Goal: Find specific page/section: Find specific page/section

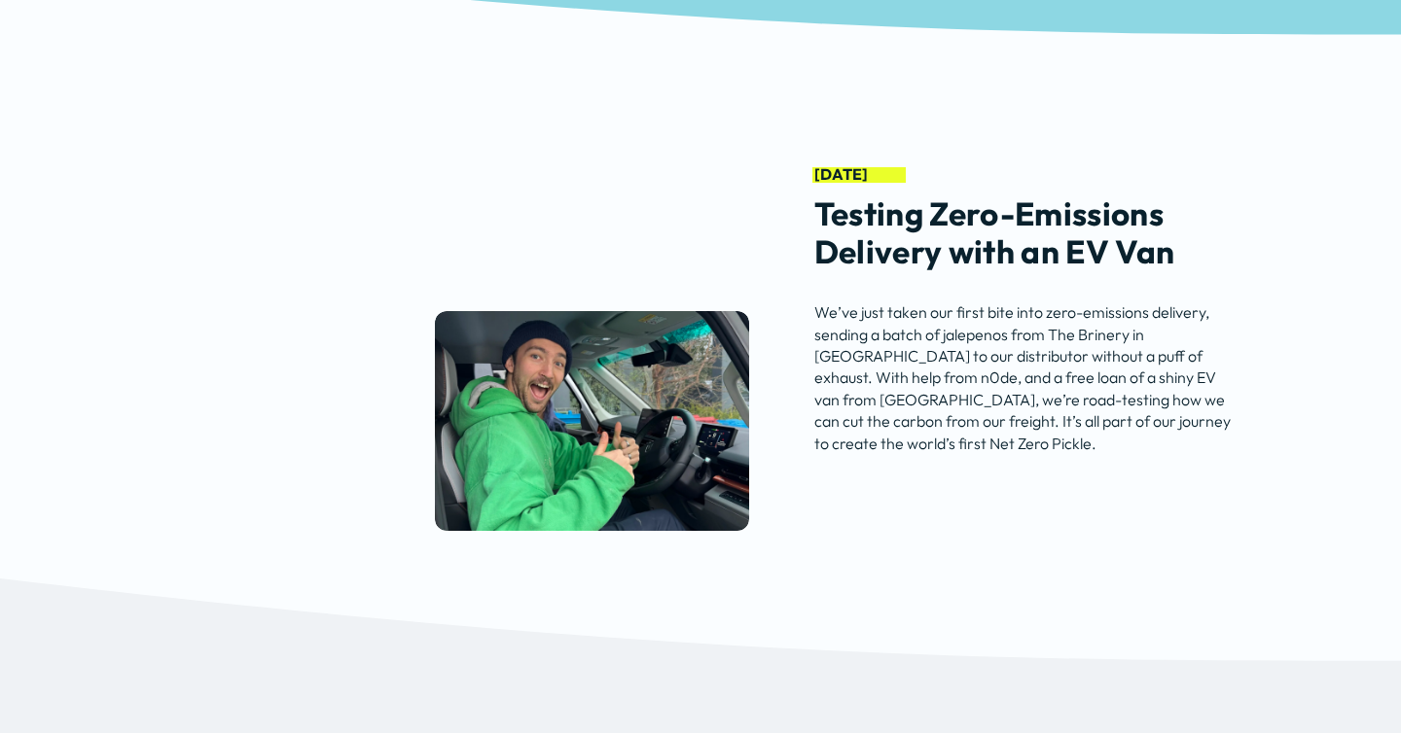
scroll to position [4352, 0]
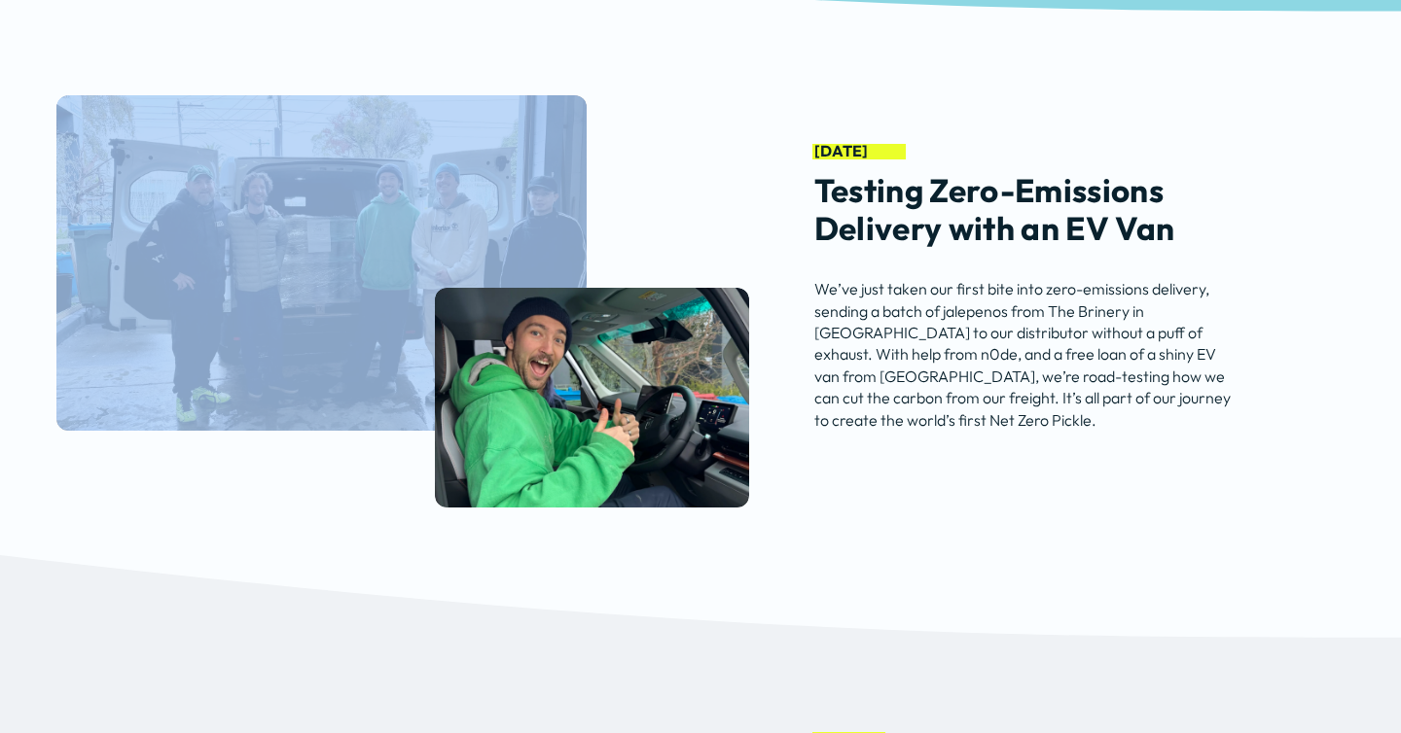
drag, startPoint x: 329, startPoint y: 295, endPoint x: 322, endPoint y: 541, distance: 246.2
click at [320, 538] on div "August 2025 Testing Zero-Emissions Delivery with an EV Van" at bounding box center [700, 283] width 1401 height 543
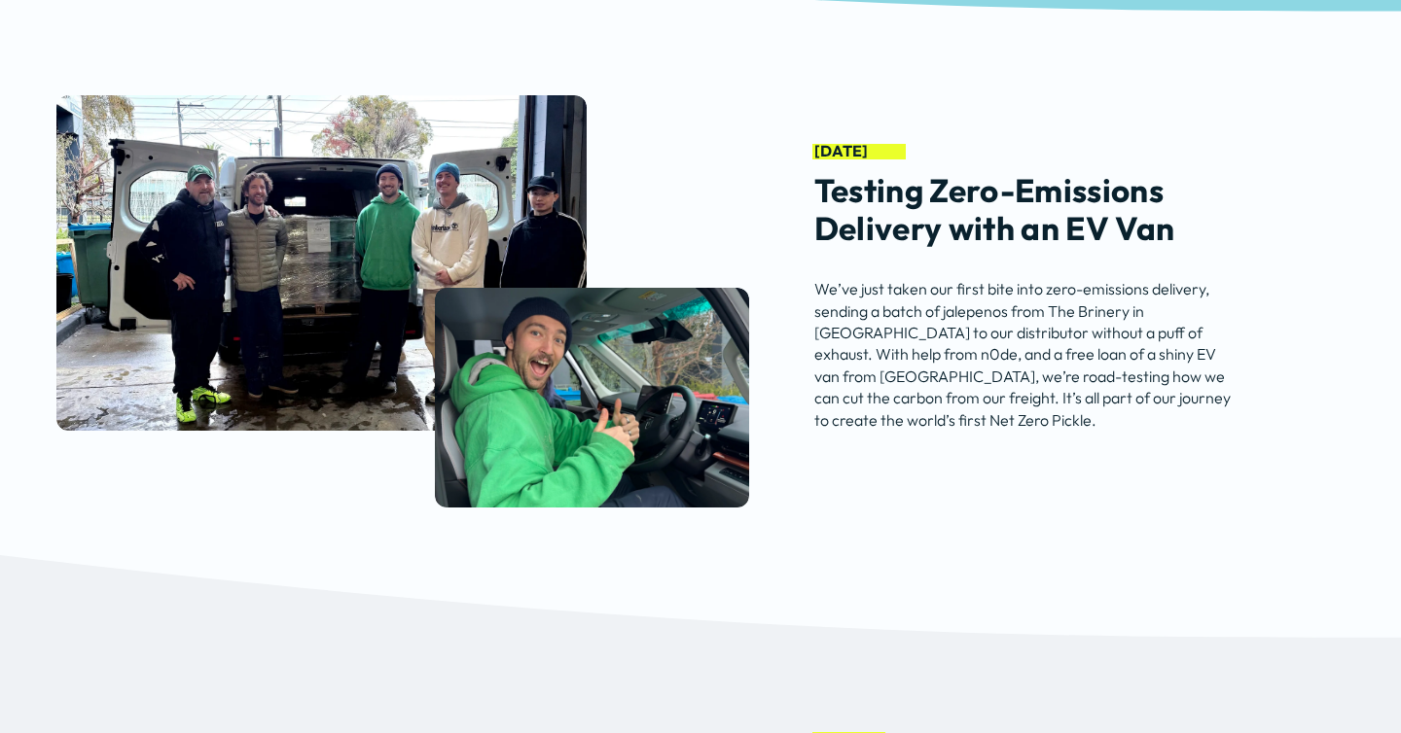
click at [322, 541] on div "August 2025 Testing Zero-Emissions Delivery with an EV Van" at bounding box center [700, 283] width 1401 height 543
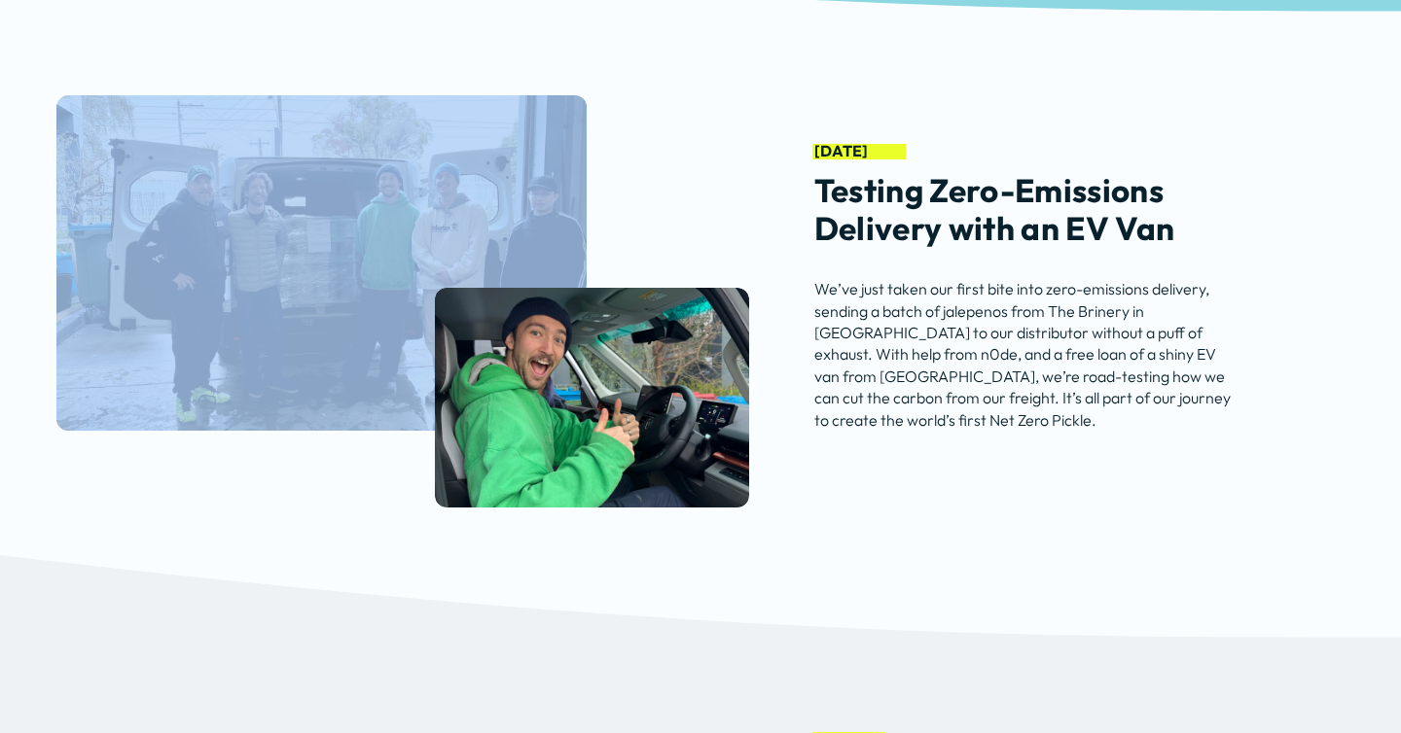
drag, startPoint x: 289, startPoint y: 363, endPoint x: 453, endPoint y: 590, distance: 280.7
click at [453, 590] on section "August 2025" at bounding box center [700, 325] width 1401 height 626
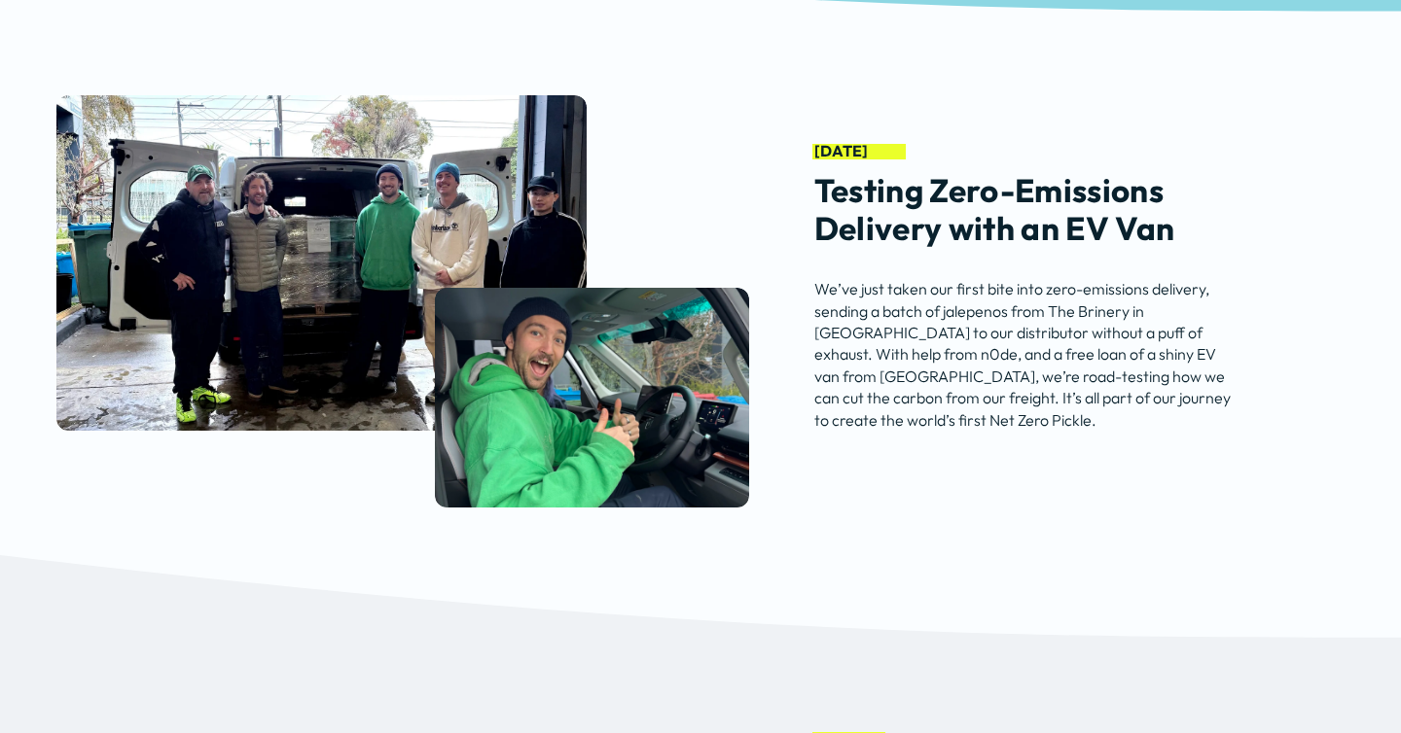
click at [457, 585] on div at bounding box center [700, 282] width 1401 height 711
click at [625, 364] on div at bounding box center [592, 398] width 314 height 220
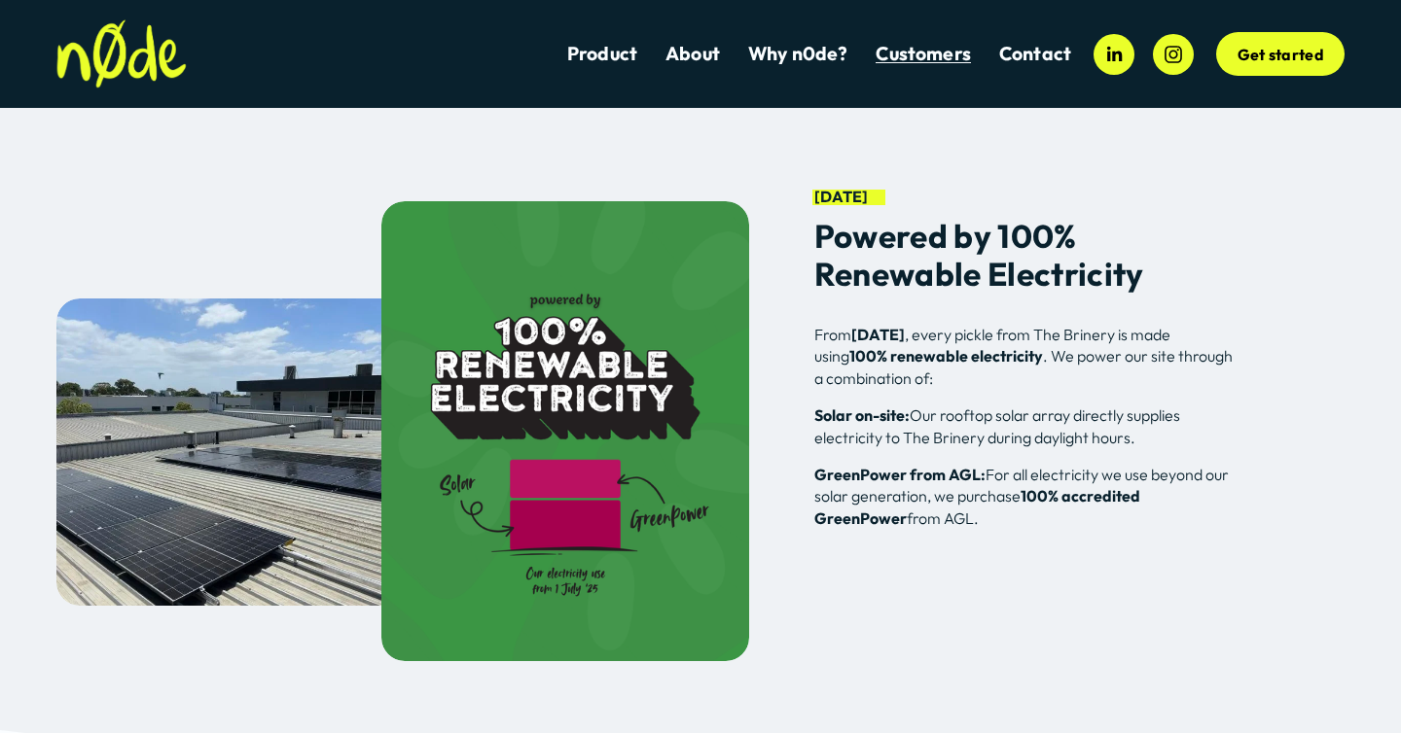
scroll to position [4889, 0]
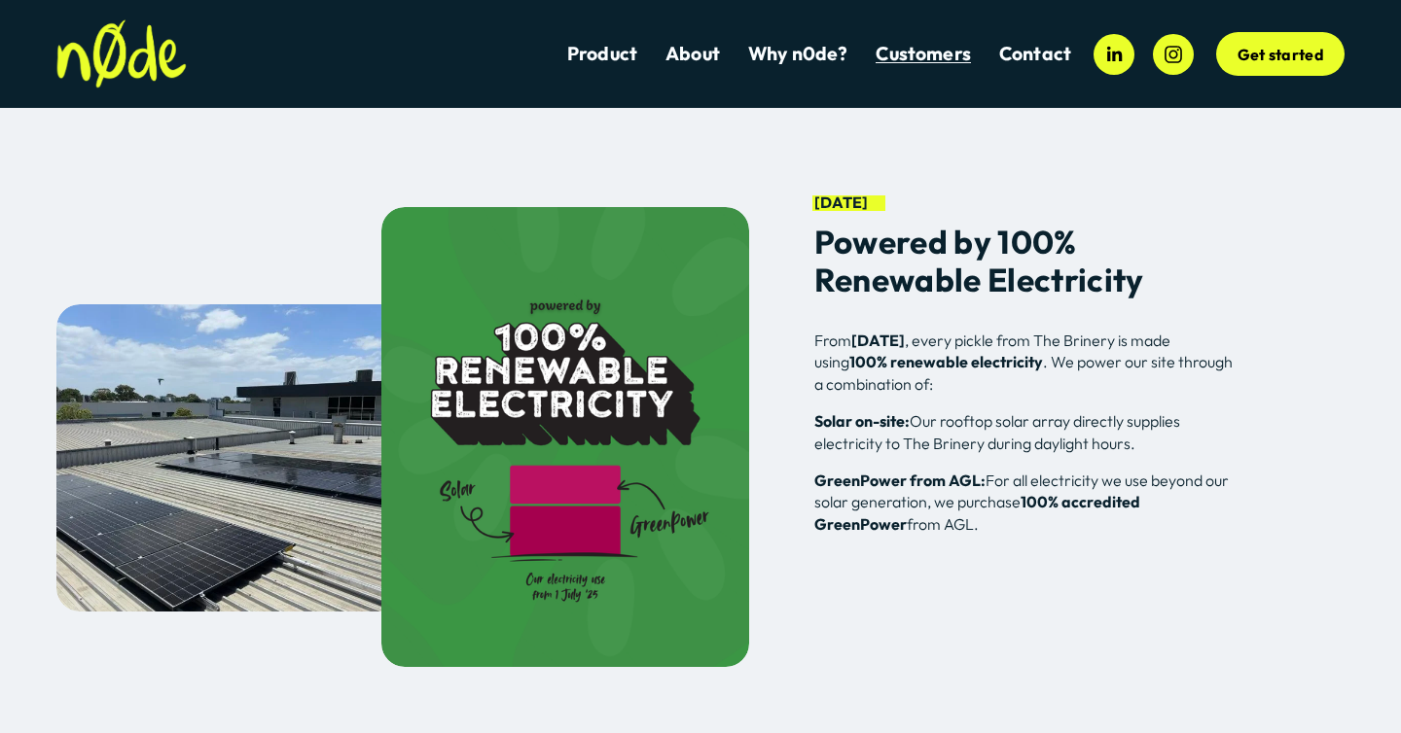
click at [278, 181] on div "July 2025 Powered by 100% Renewable Electricity From 1 July 2025 , every pickle…" at bounding box center [700, 418] width 1401 height 542
drag, startPoint x: 694, startPoint y: 557, endPoint x: 928, endPoint y: 634, distance: 245.7
click at [928, 634] on div "July 2025 Powered by 100% Renewable Electricity From 1 July 2025 , every pickle…" at bounding box center [700, 418] width 1401 height 542
drag, startPoint x: 651, startPoint y: 292, endPoint x: 701, endPoint y: 293, distance: 50.6
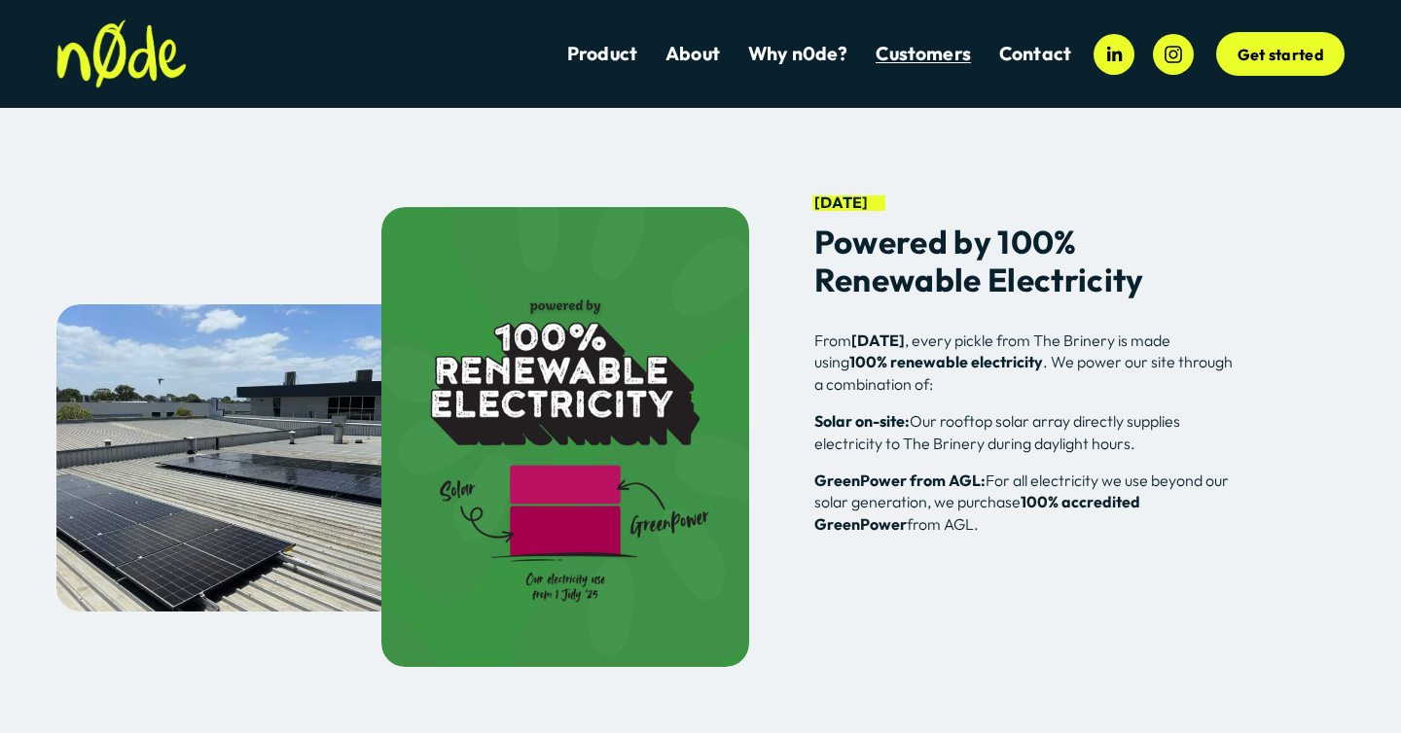
click at [699, 294] on div at bounding box center [565, 437] width 369 height 461
click at [799, 293] on div "July 2025 Powered by 100% Renewable Electricity From 1 July 2025 , every pickle…" at bounding box center [700, 418] width 1401 height 542
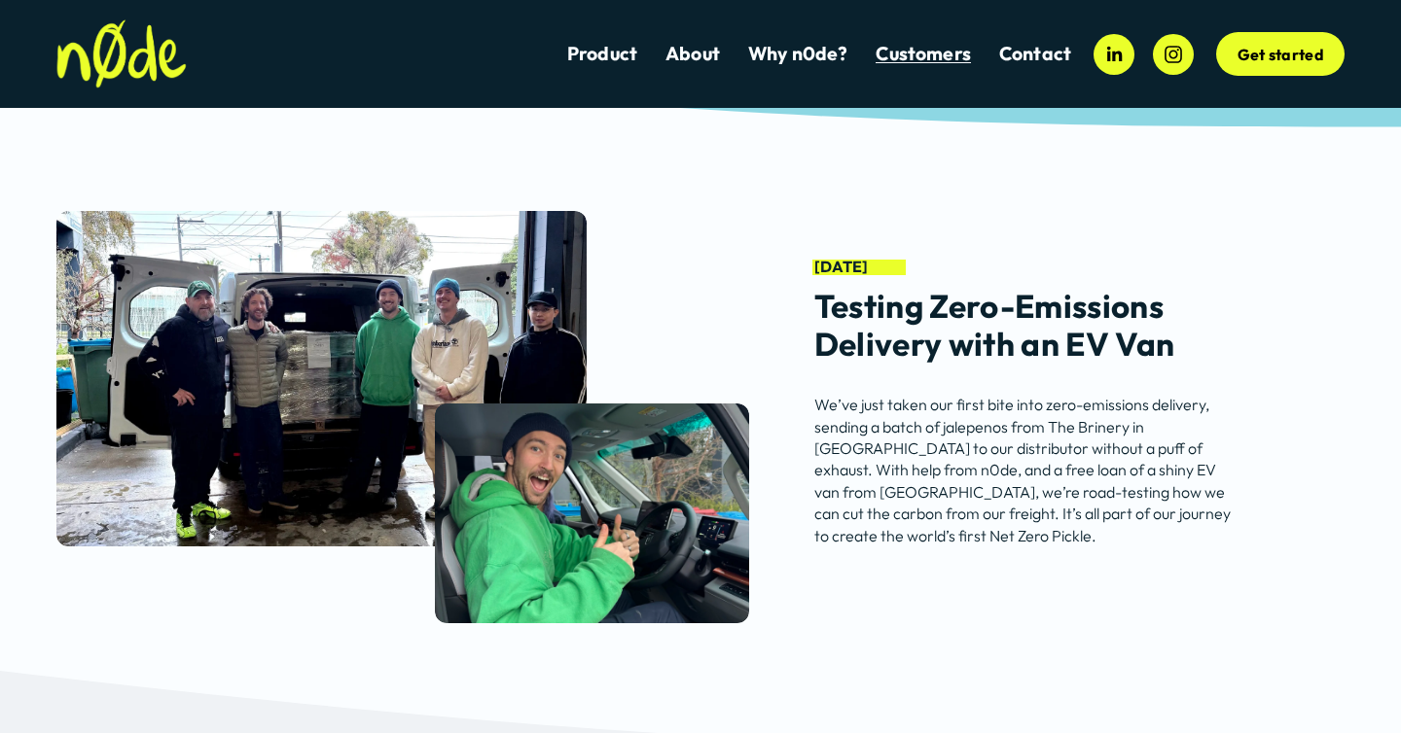
scroll to position [4238, 0]
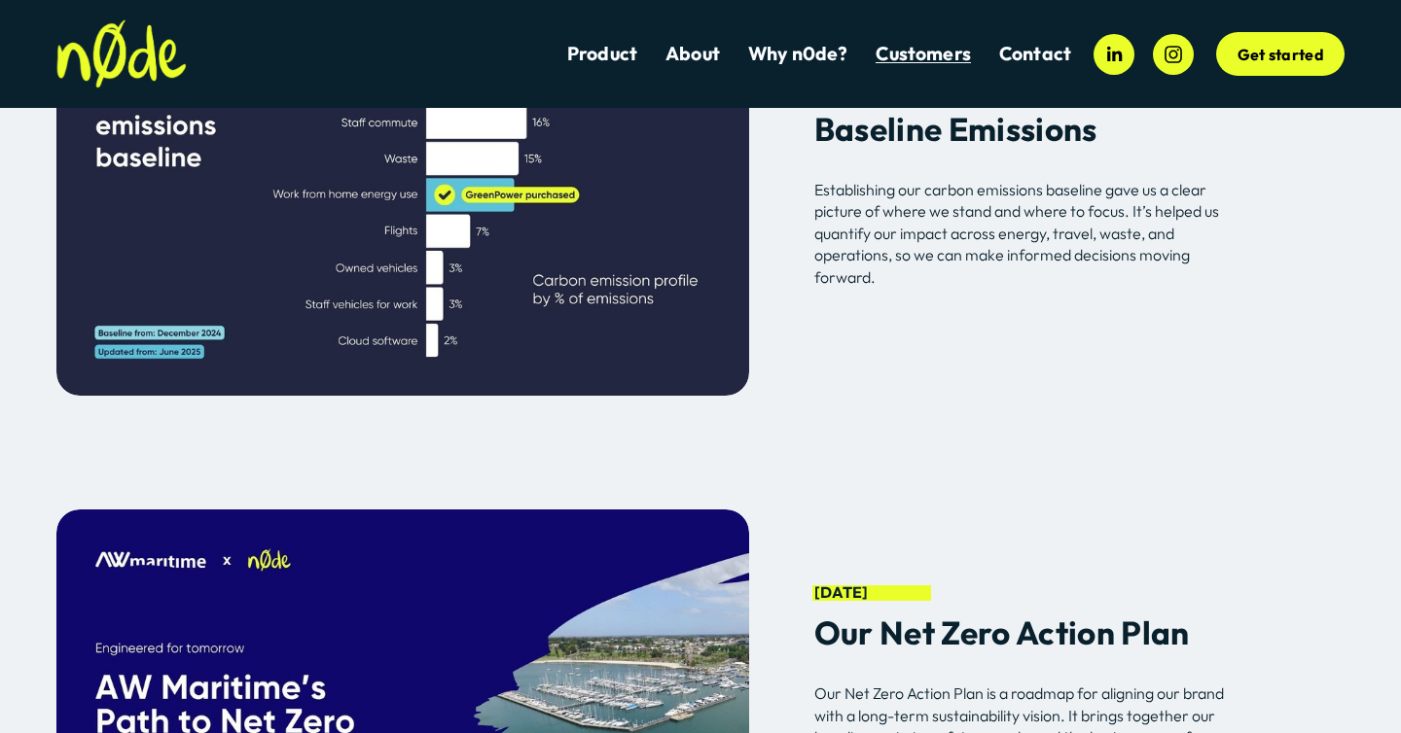
scroll to position [5192, 0]
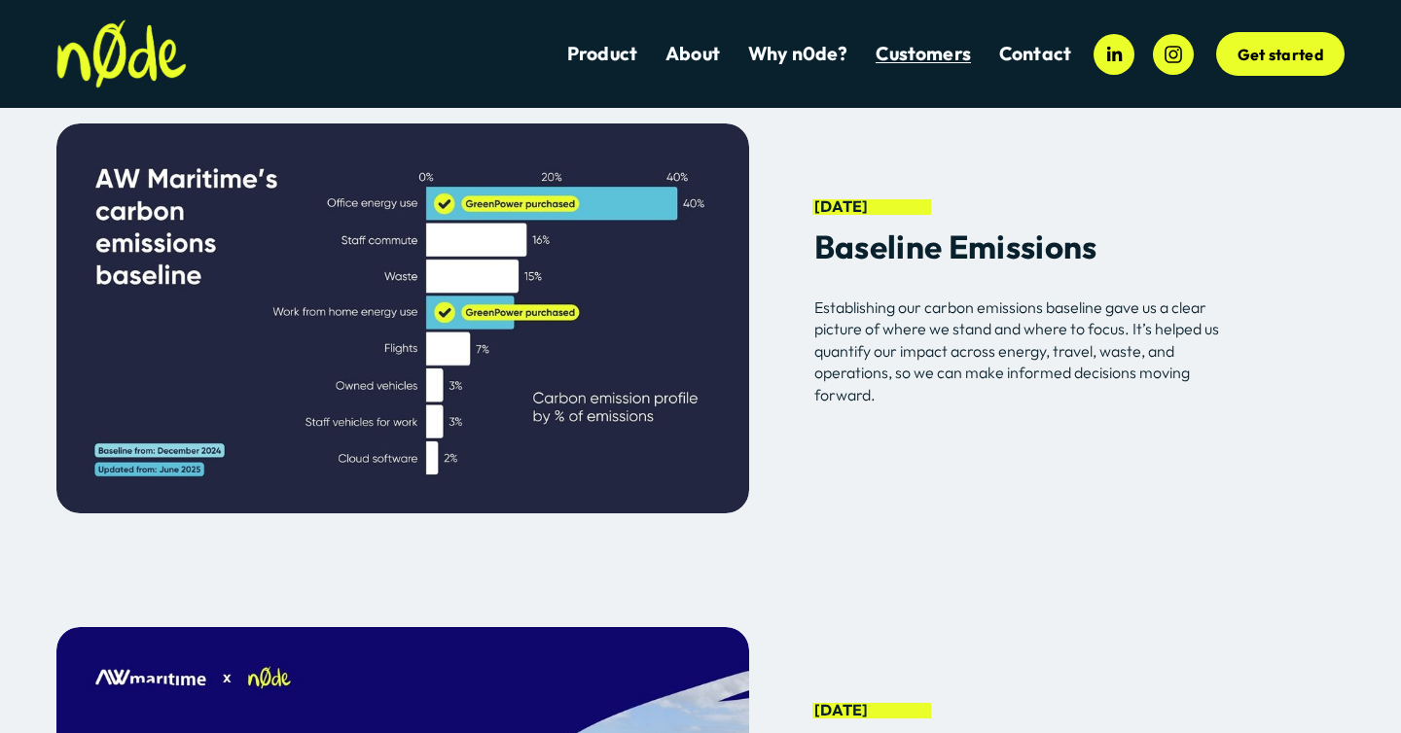
drag, startPoint x: 575, startPoint y: 437, endPoint x: 709, endPoint y: 524, distance: 160.2
click at [708, 524] on div at bounding box center [402, 318] width 693 height 411
click at [831, 501] on div "December 2024 Baseline Emissions Establishing our carbon emissions baseline gav…" at bounding box center [700, 318] width 1401 height 411
click at [545, 364] on div at bounding box center [402, 319] width 693 height 390
